Goal: Task Accomplishment & Management: Manage account settings

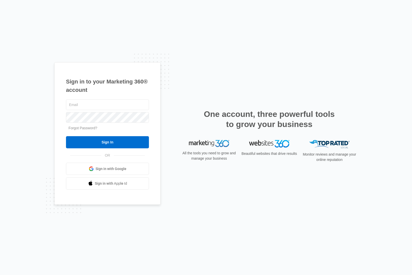
click at [299, 61] on div "Sign in to your Marketing 360® account Forgot Password? Sign In OR Sign in with…" at bounding box center [206, 137] width 412 height 275
click at [270, 59] on div "Sign in to your Marketing 360® account Forgot Password? Sign In OR Sign in with…" at bounding box center [206, 137] width 412 height 275
click at [82, 102] on input "text" at bounding box center [107, 104] width 83 height 11
paste input "ken@allprivateinvestigations.com"
type input "ken@allprivateinvestigations.com"
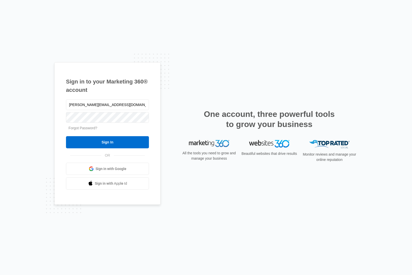
click at [225, 81] on div "Sign in to your Marketing 360® account ken@allprivateinvestigations.com Forgot …" at bounding box center [206, 137] width 304 height 151
click at [84, 129] on link "Forgot Password?" at bounding box center [83, 128] width 29 height 4
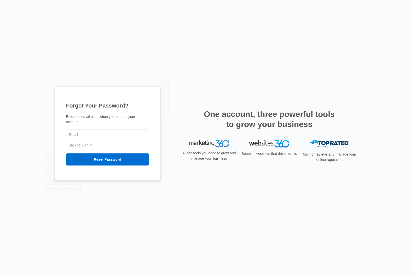
click at [51, 51] on div "Forgot Your Password? Enter the email used when you created your account. Back …" at bounding box center [206, 137] width 412 height 275
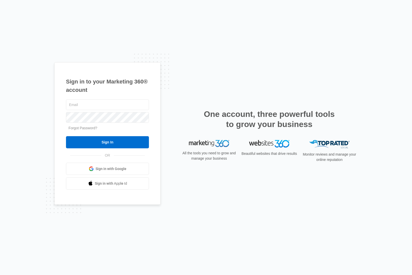
click at [260, 64] on div "Sign in to your Marketing 360® account Forgot Password? Sign In OR" at bounding box center [206, 137] width 304 height 151
click at [335, 141] on img at bounding box center [329, 144] width 40 height 8
click at [261, 144] on img at bounding box center [269, 143] width 40 height 7
click at [192, 138] on div "One account, three powerful tools to grow your business" at bounding box center [269, 124] width 177 height 31
click at [213, 67] on div "Sign in to your Marketing 360® account Forgot Password? Sign In OR" at bounding box center [206, 137] width 304 height 151
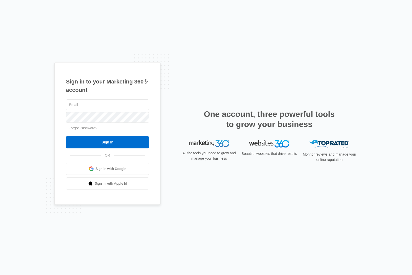
click at [232, 57] on div "Sign in to your Marketing 360® account Forgot Password? Sign In OR Sign in with…" at bounding box center [206, 137] width 412 height 275
click at [80, 105] on input "text" at bounding box center [107, 104] width 83 height 11
click at [90, 103] on input "text" at bounding box center [107, 104] width 83 height 11
type input "info@maxmediastudios.com"
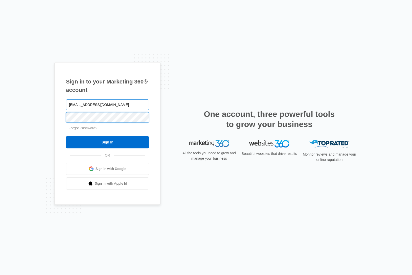
click at [66, 136] on input "Sign In" at bounding box center [107, 142] width 83 height 12
click at [93, 104] on input "text" at bounding box center [107, 104] width 83 height 11
click at [77, 104] on input "text" at bounding box center [107, 104] width 83 height 11
click at [79, 103] on input "text" at bounding box center [107, 104] width 83 height 11
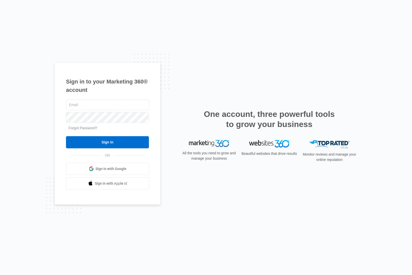
drag, startPoint x: 212, startPoint y: 53, endPoint x: 185, endPoint y: 32, distance: 34.6
click at [211, 52] on div "Sign in to your Marketing 360® account Forgot Password? Sign In OR Sign in with…" at bounding box center [206, 137] width 412 height 275
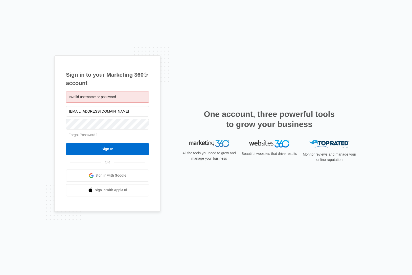
click at [217, 92] on div "Sign in to your Marketing 360® account Invalid username or password. [EMAIL_ADD…" at bounding box center [206, 137] width 304 height 164
click at [248, 187] on div "Sign in to your Marketing 360® account Invalid username or password. [EMAIL_ADD…" at bounding box center [206, 137] width 304 height 164
click at [19, 12] on div "Sign in to your Marketing 360® account Invalid username or password. [EMAIL_ADD…" at bounding box center [206, 137] width 412 height 275
